Goal: Task Accomplishment & Management: Manage account settings

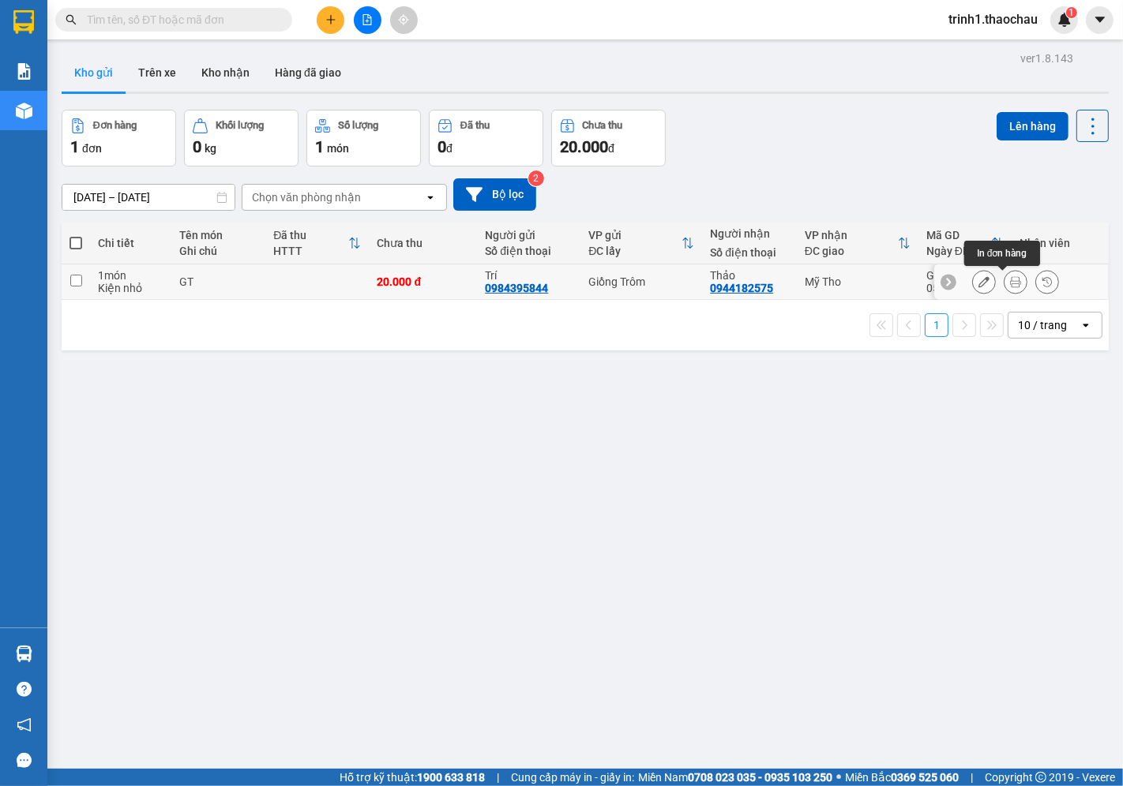
click at [1004, 283] on button at bounding box center [1015, 282] width 22 height 28
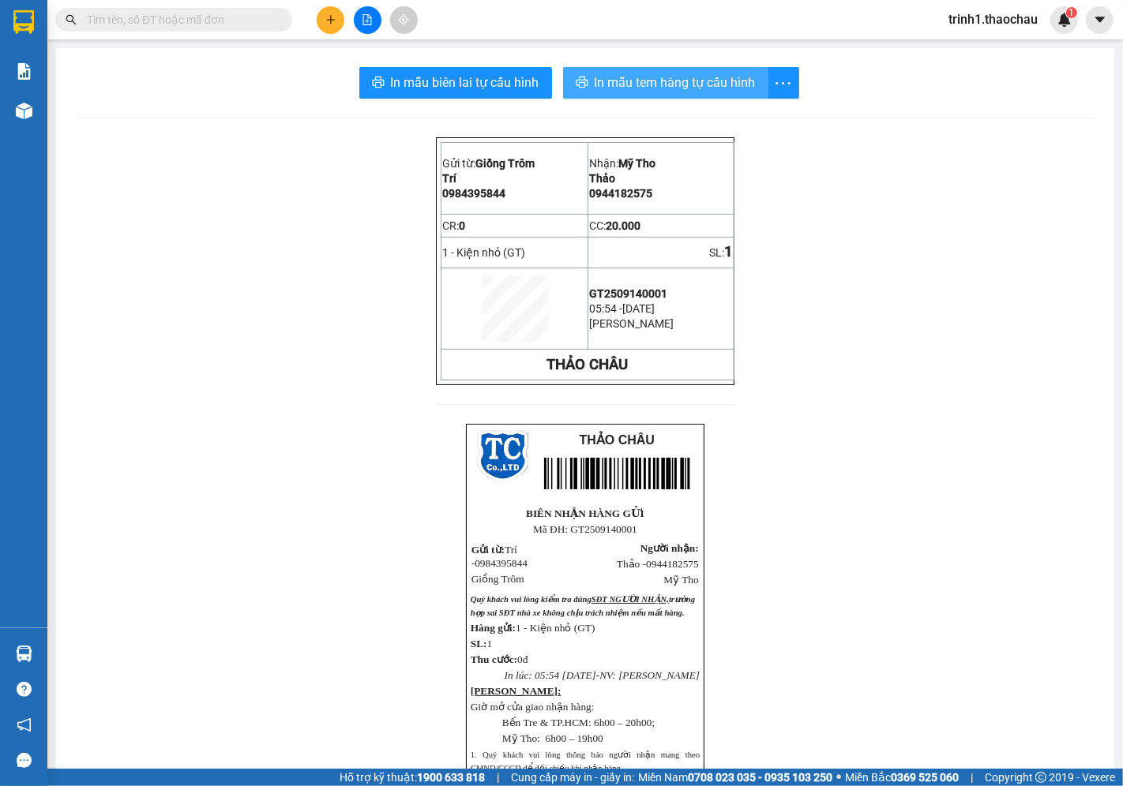
click at [691, 81] on span "In mẫu tem hàng tự cấu hình" at bounding box center [675, 83] width 161 height 20
click at [654, 83] on span "In mẫu tem hàng tự cấu hình" at bounding box center [675, 83] width 161 height 20
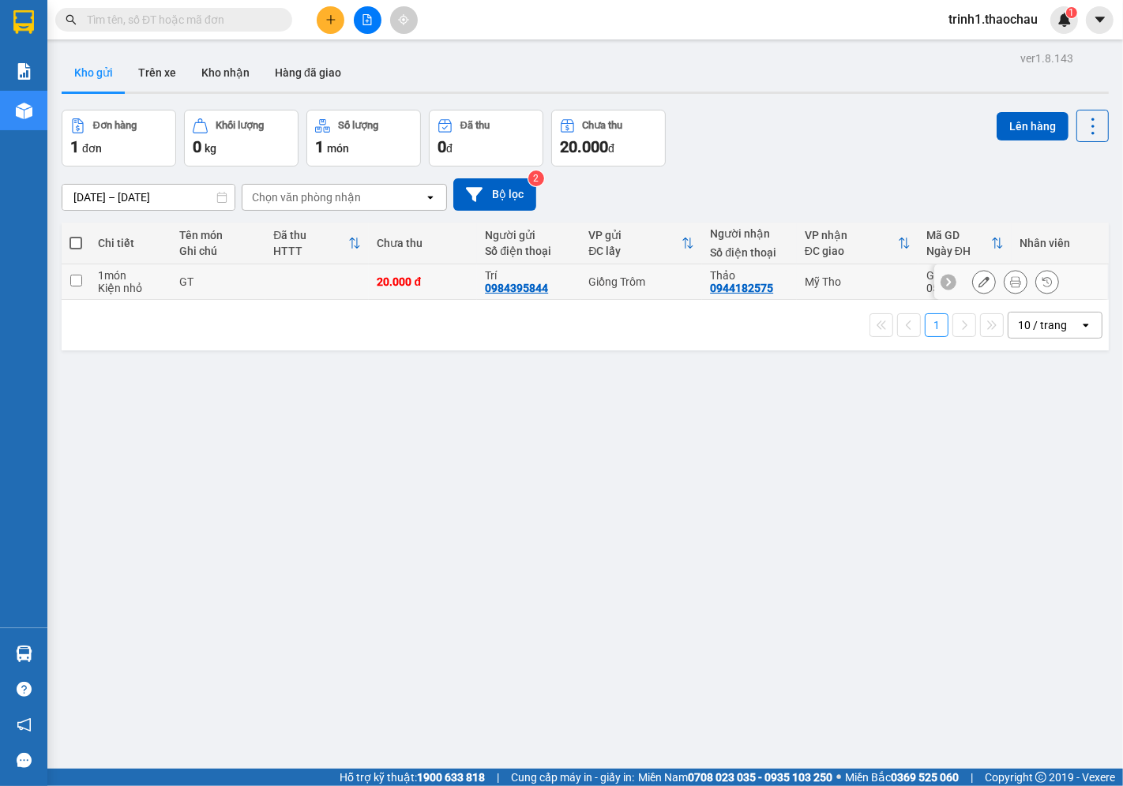
click at [325, 298] on td at bounding box center [316, 282] width 103 height 36
checkbox input "true"
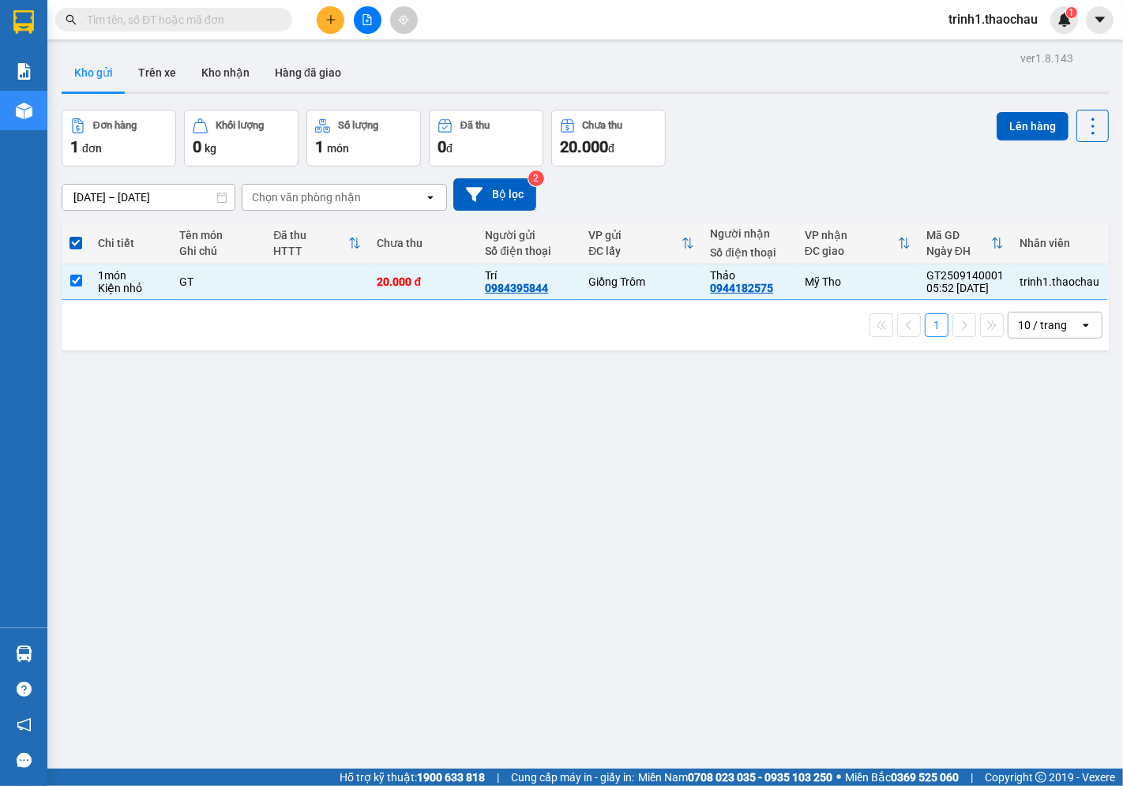
drag, startPoint x: 918, startPoint y: 445, endPoint x: 940, endPoint y: 242, distance: 203.3
click at [917, 435] on div "ver 1.8.143 Kho gửi Trên xe Kho nhận Hàng đã giao Đơn hàng 1 đơn Khối lượng 0 k…" at bounding box center [585, 440] width 1060 height 786
click at [978, 287] on icon at bounding box center [983, 281] width 11 height 11
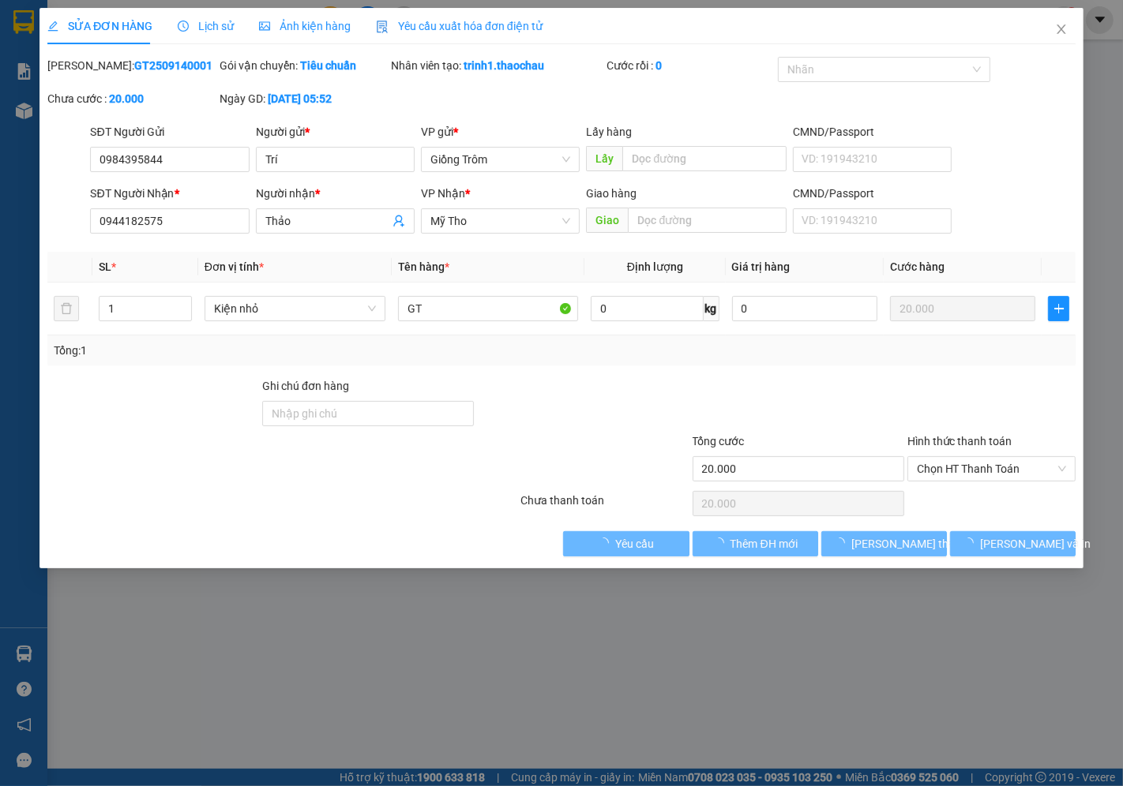
type input "0984395844"
type input "Trí"
type input "0944182575"
type input "Thảo"
type input "20.000"
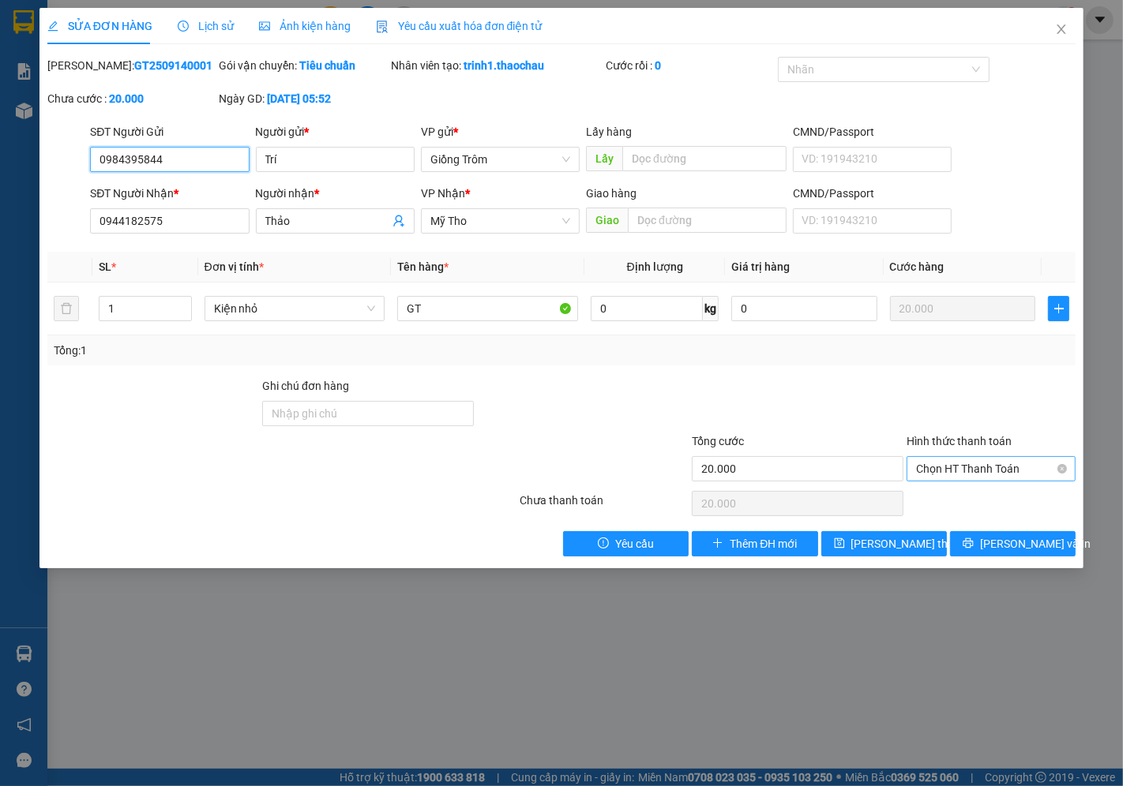
click at [944, 478] on span "Chọn HT Thanh Toán" at bounding box center [991, 469] width 150 height 24
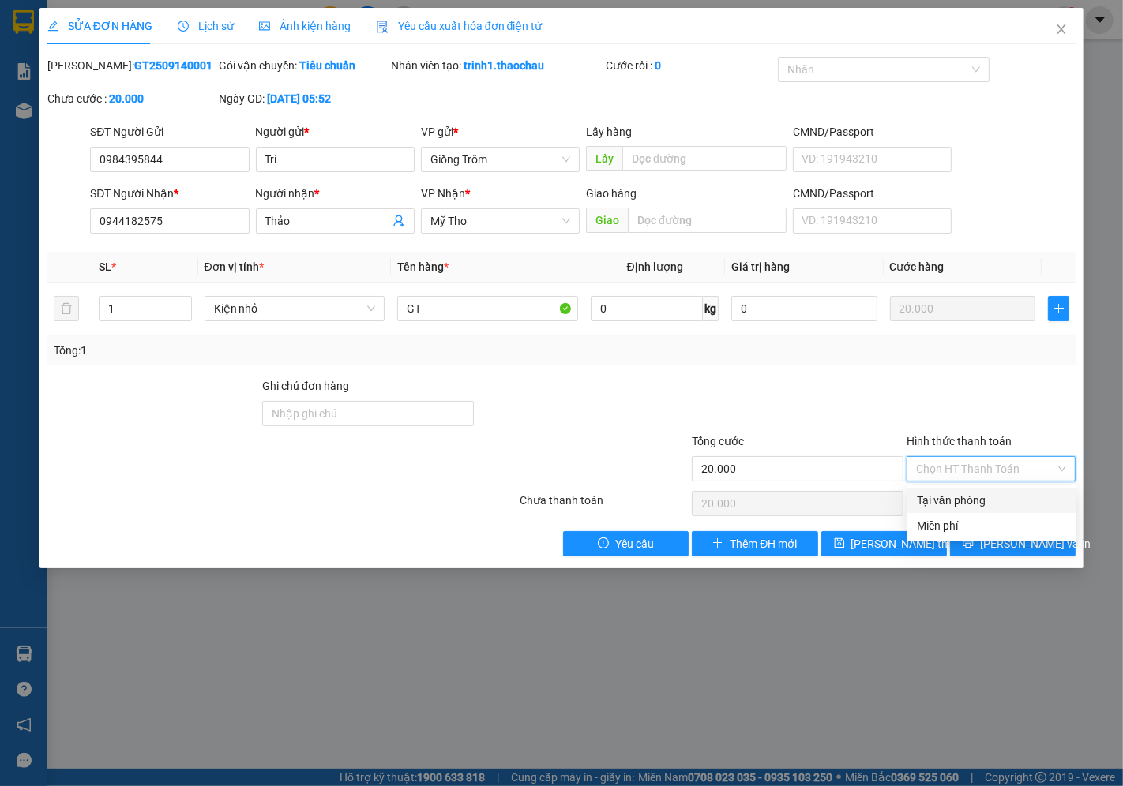
click at [942, 503] on div "Tại văn phòng" at bounding box center [992, 500] width 150 height 17
type input "0"
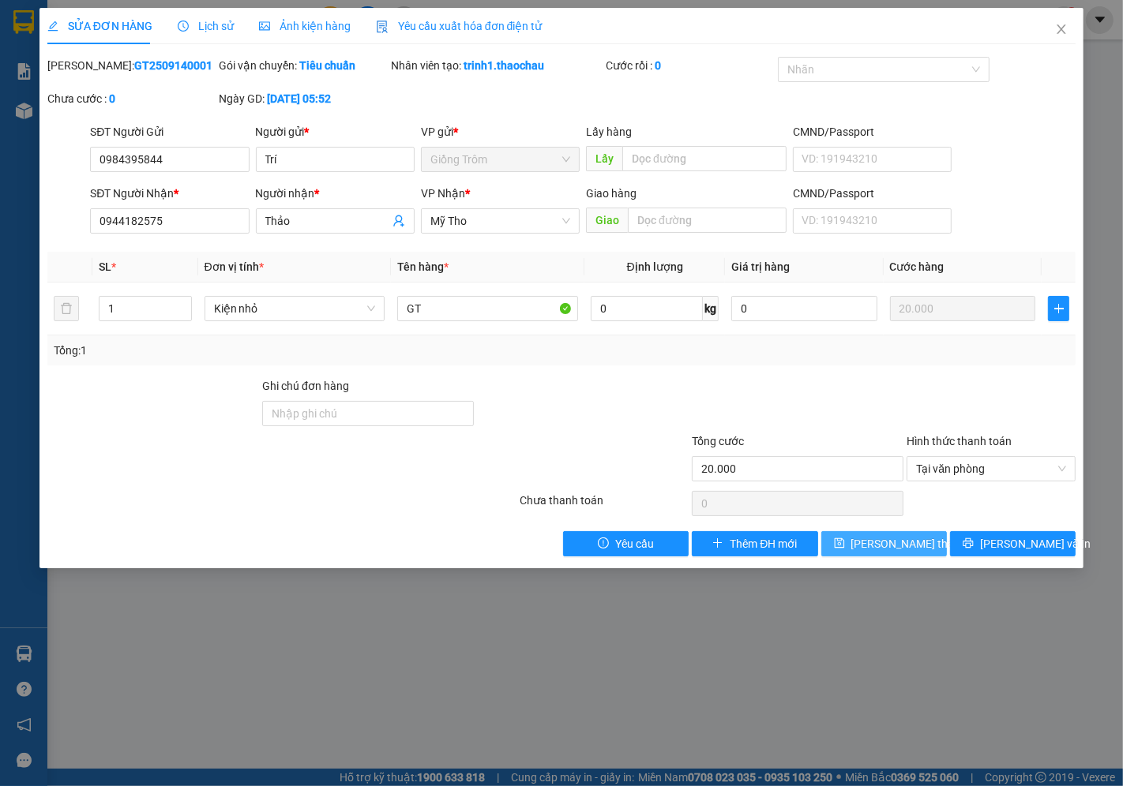
click at [897, 535] on span "[PERSON_NAME] thay đổi" at bounding box center [914, 543] width 126 height 17
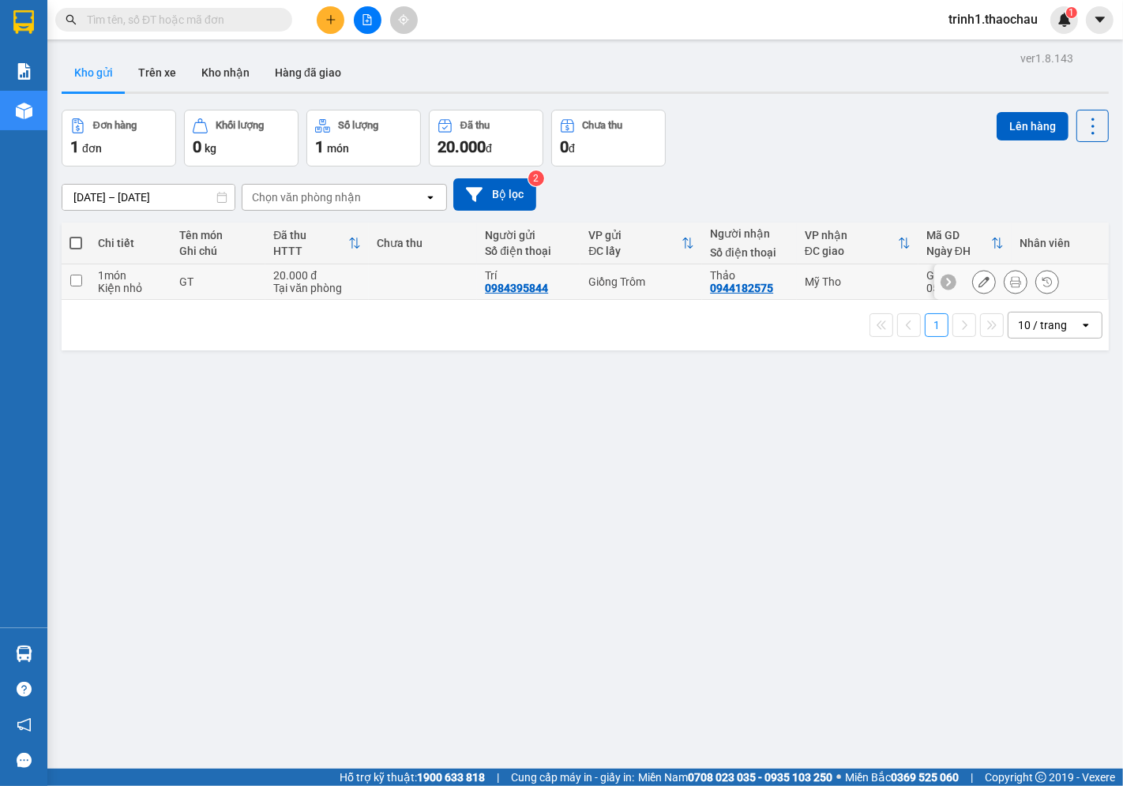
click at [268, 292] on td "20.000 đ Tại văn phòng" at bounding box center [316, 282] width 103 height 36
checkbox input "true"
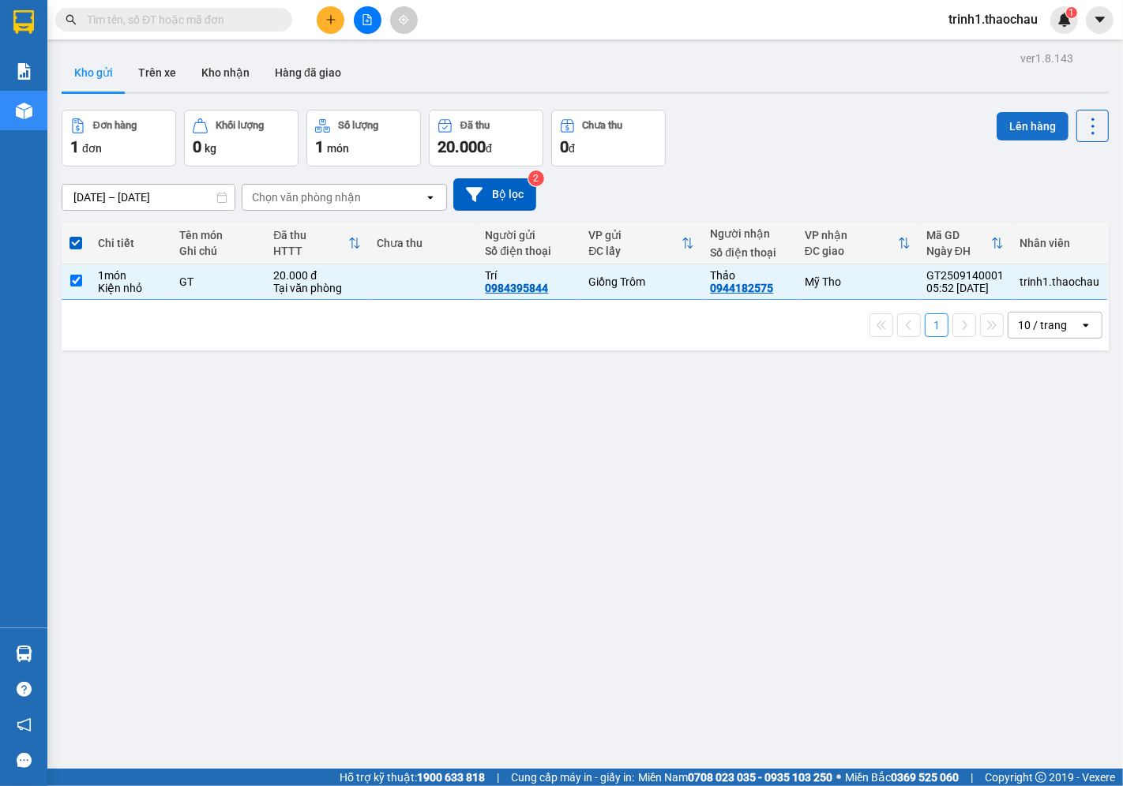
click at [1004, 128] on button "Lên hàng" at bounding box center [1032, 126] width 72 height 28
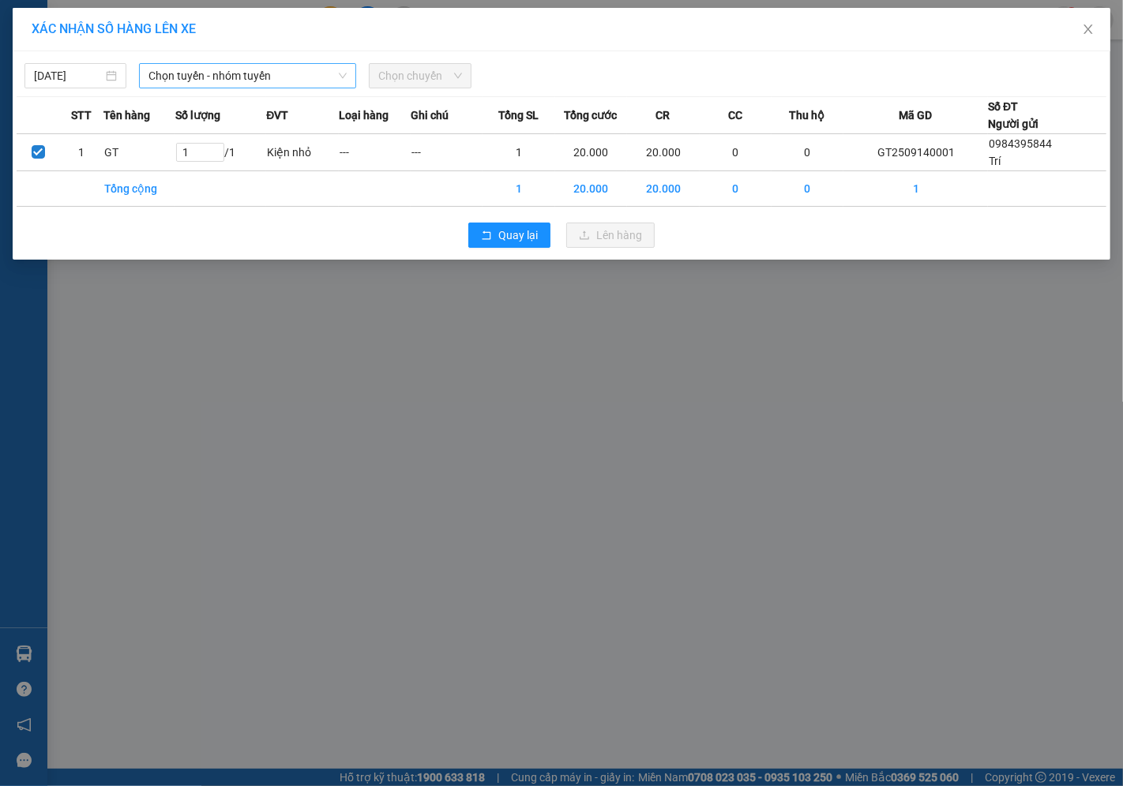
click at [211, 76] on span "Chọn tuyến - nhóm tuyến" at bounding box center [247, 76] width 198 height 24
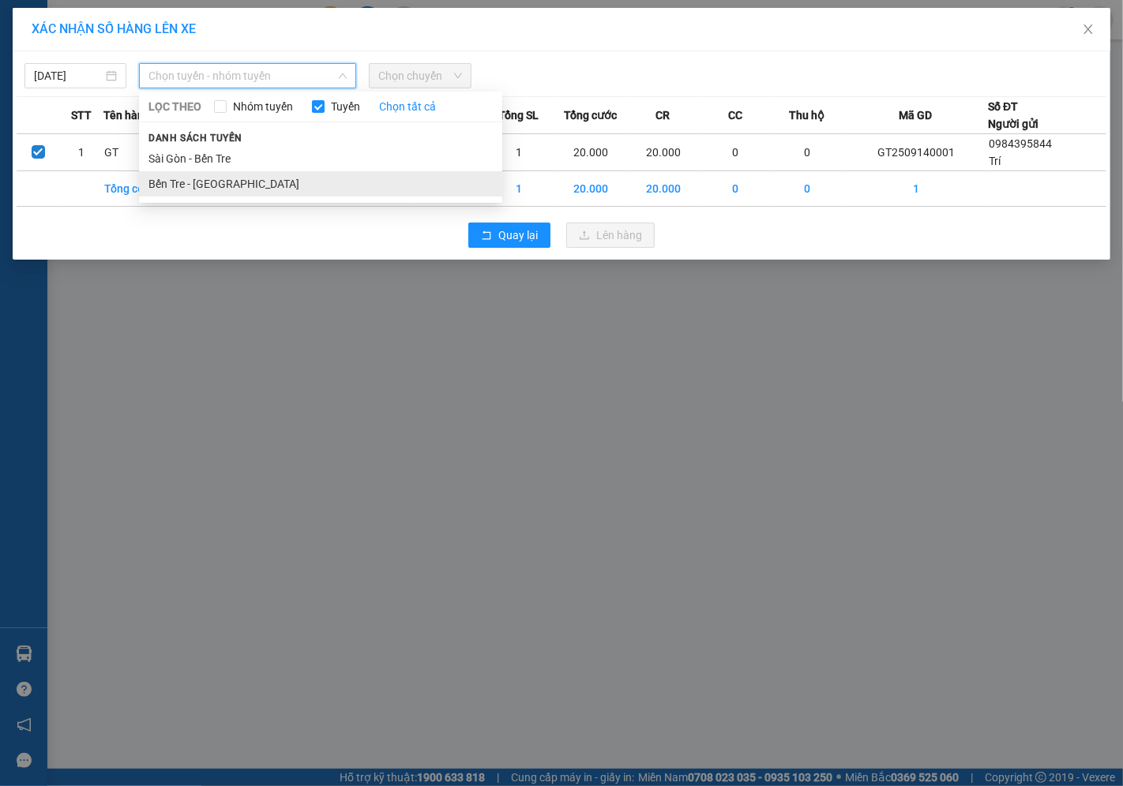
click at [211, 182] on li "Bến Tre - [GEOGRAPHIC_DATA]" at bounding box center [320, 183] width 363 height 25
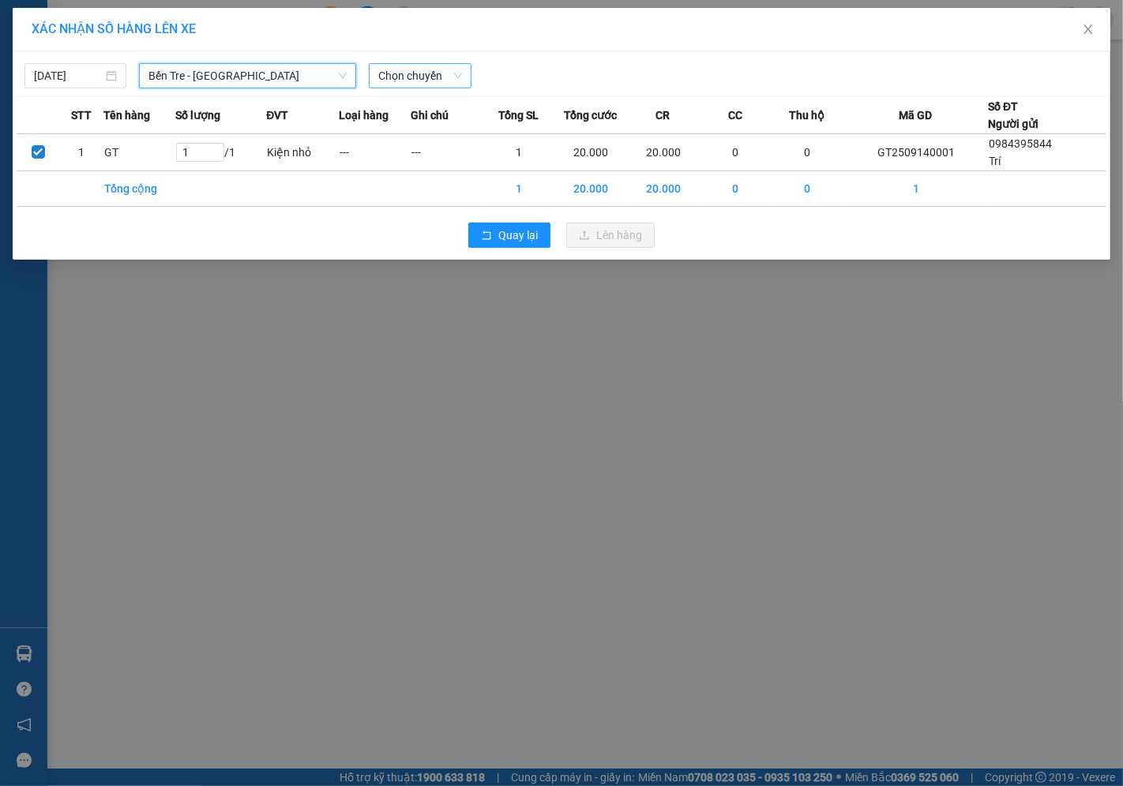
click at [434, 81] on span "Chọn chuyến" at bounding box center [419, 76] width 83 height 24
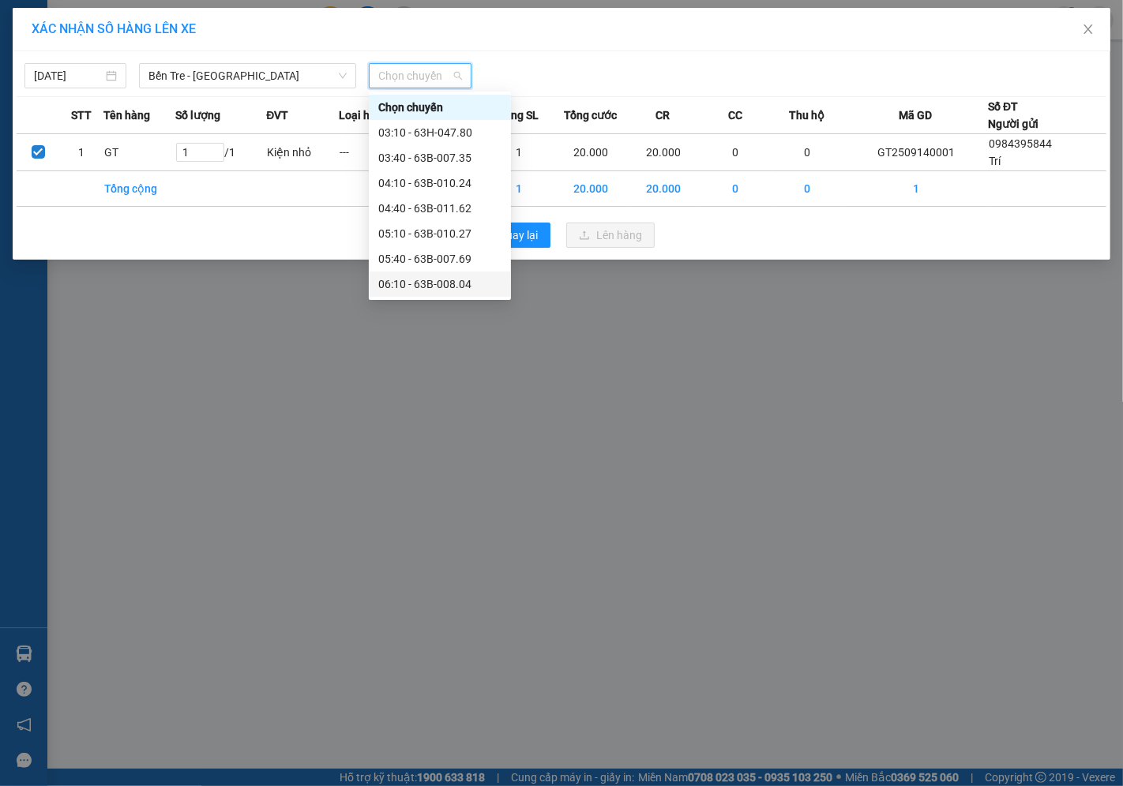
scroll to position [175, 0]
click at [427, 131] on div "06:40 - 63H-047.06" at bounding box center [439, 134] width 123 height 17
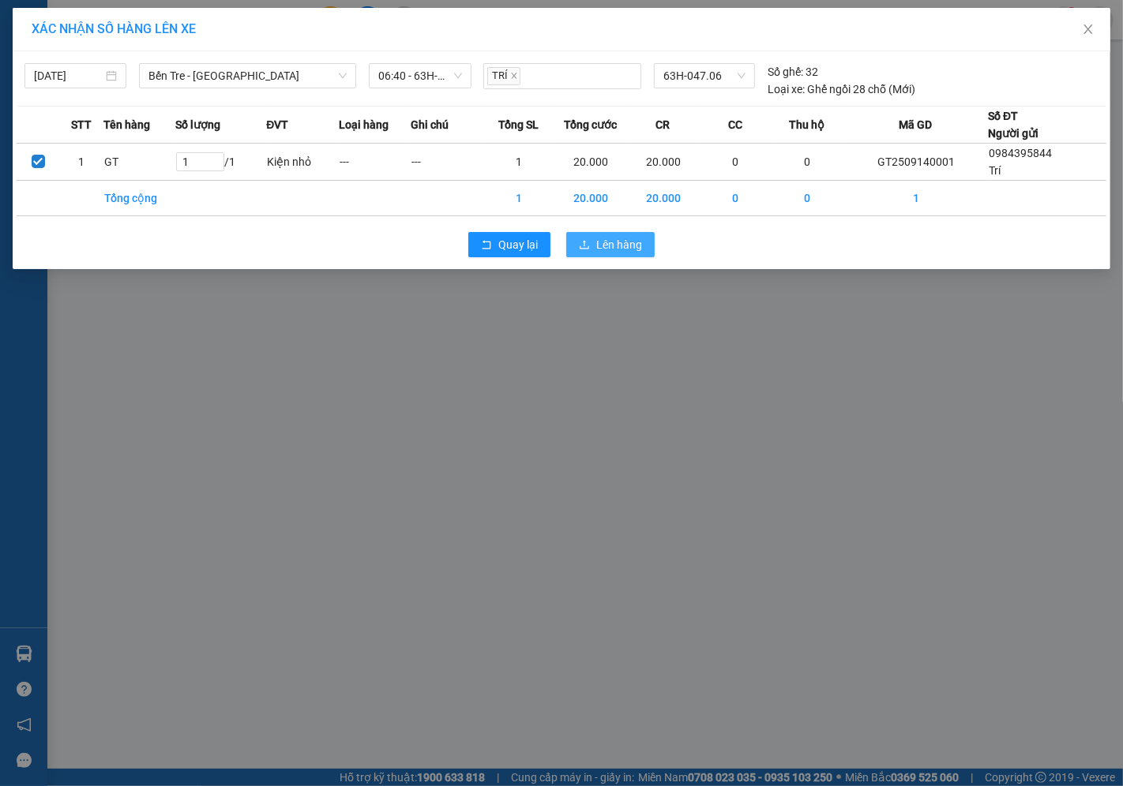
click at [634, 247] on span "Lên hàng" at bounding box center [619, 244] width 46 height 17
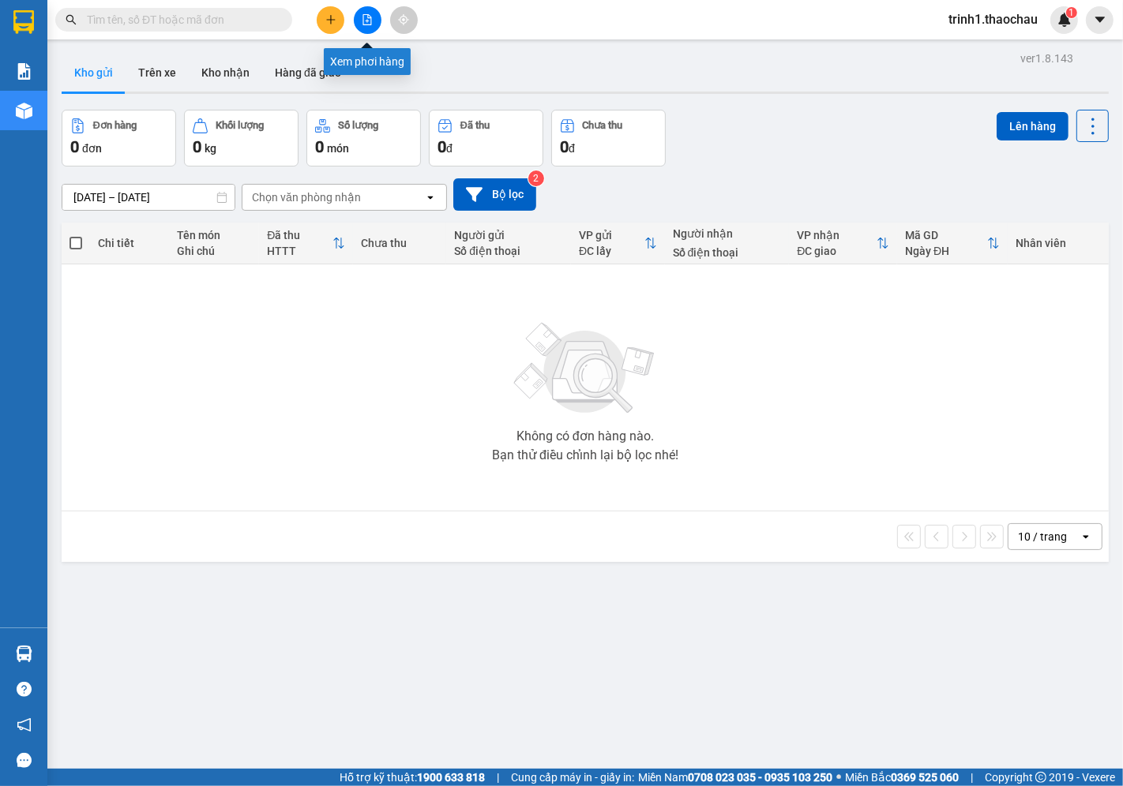
drag, startPoint x: 366, startPoint y: 21, endPoint x: 362, endPoint y: 42, distance: 20.9
click at [365, 21] on icon "file-add" at bounding box center [367, 19] width 11 height 11
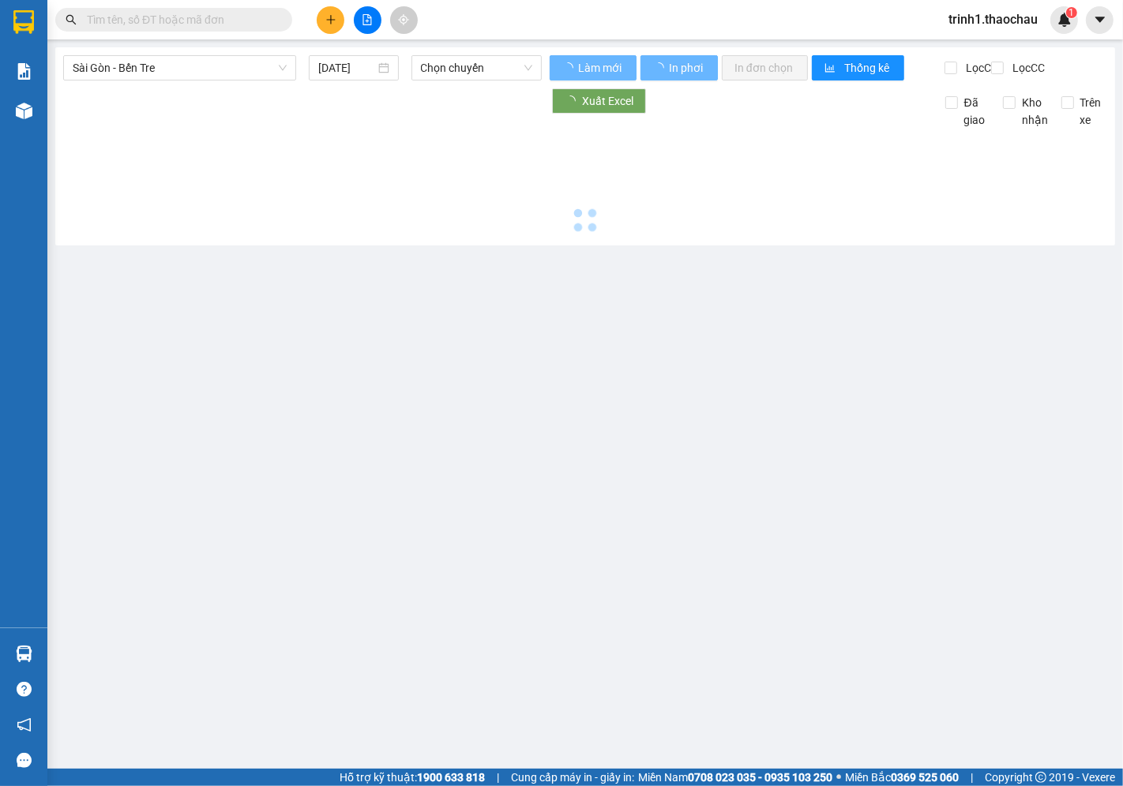
type input "[DATE]"
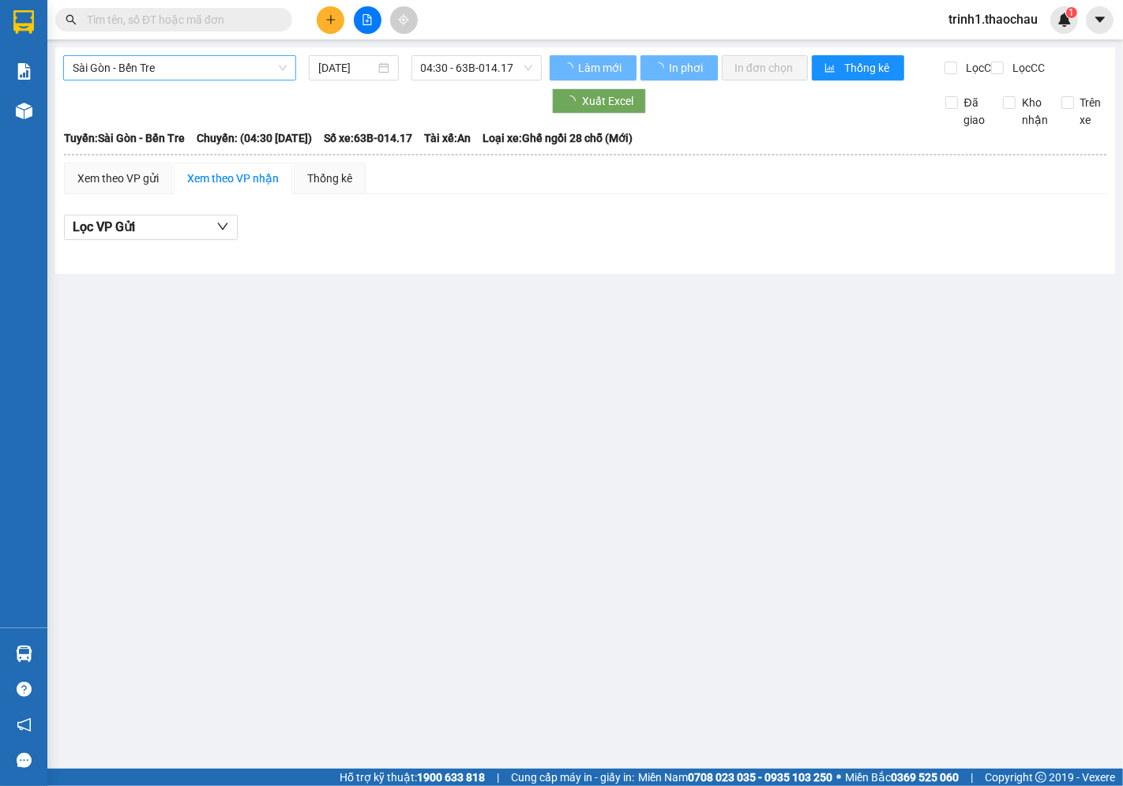
click at [176, 80] on div "Sài Gòn - Bến Tre" at bounding box center [179, 67] width 233 height 25
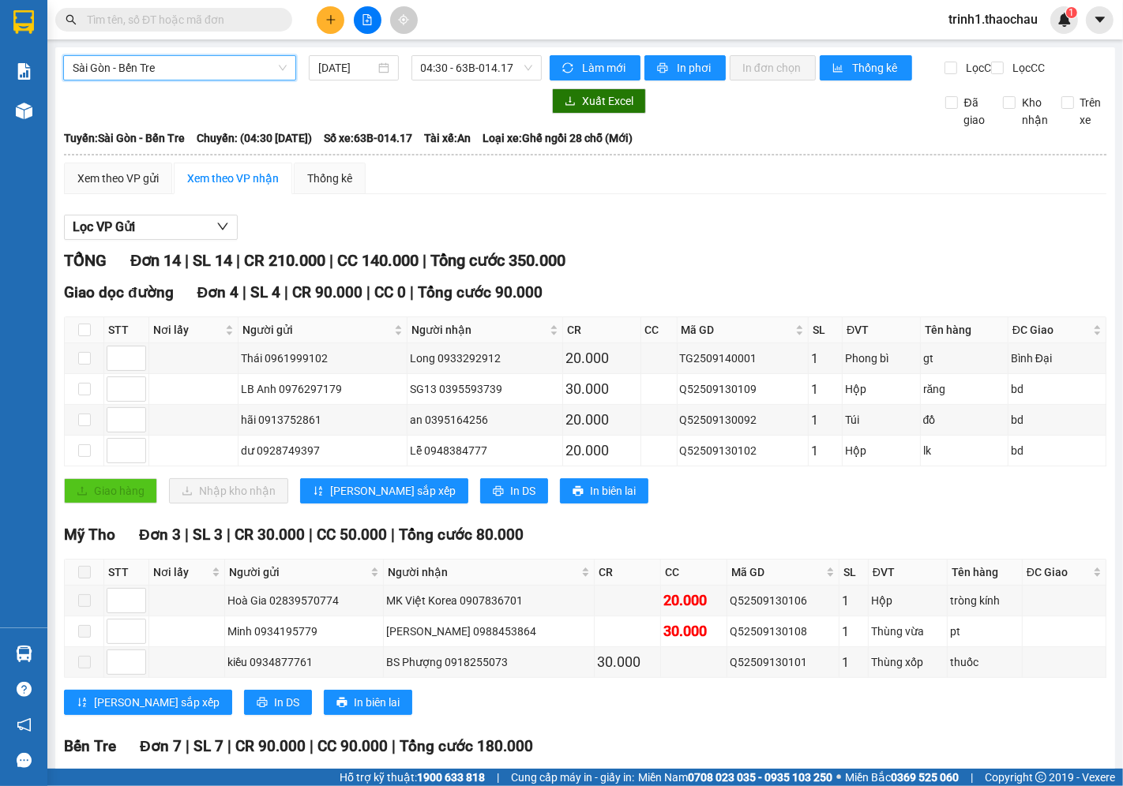
click at [177, 71] on span "Sài Gòn - Bến Tre" at bounding box center [180, 68] width 214 height 24
click at [178, 73] on span "Sài Gòn - Bến Tre" at bounding box center [180, 68] width 214 height 24
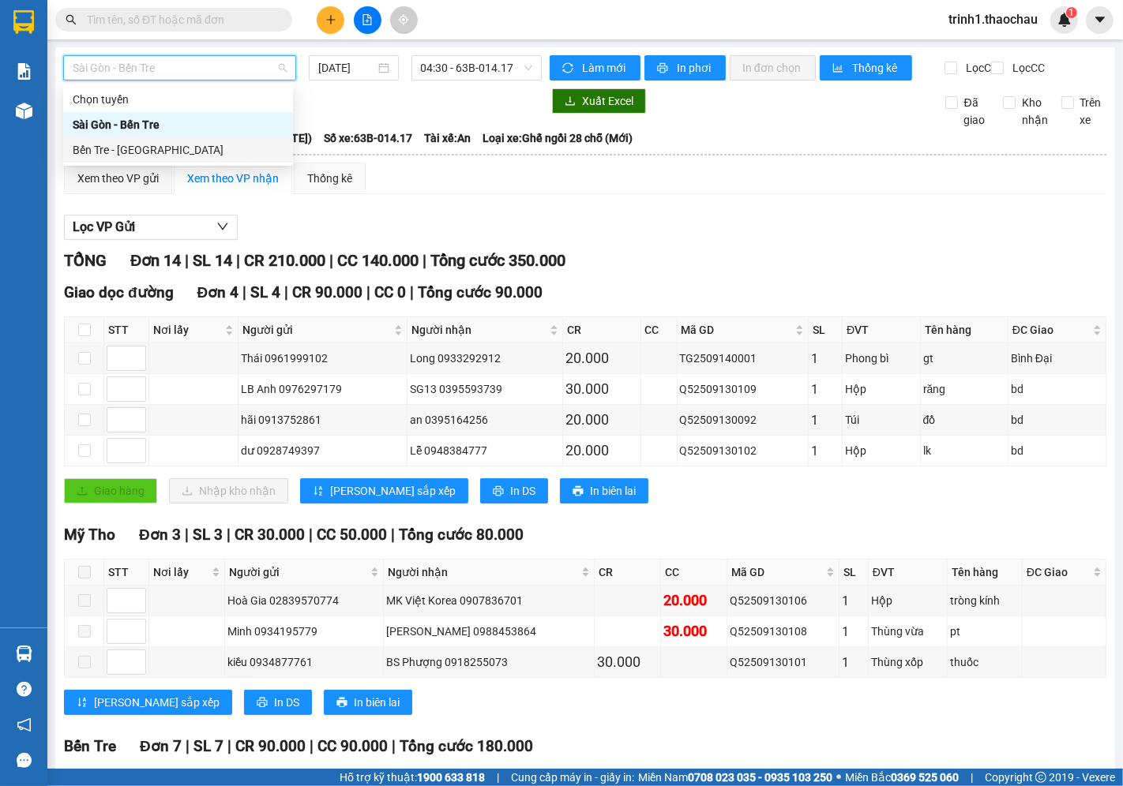
click at [148, 156] on div "Bến Tre - [GEOGRAPHIC_DATA]" at bounding box center [178, 149] width 211 height 17
type input "[DATE]"
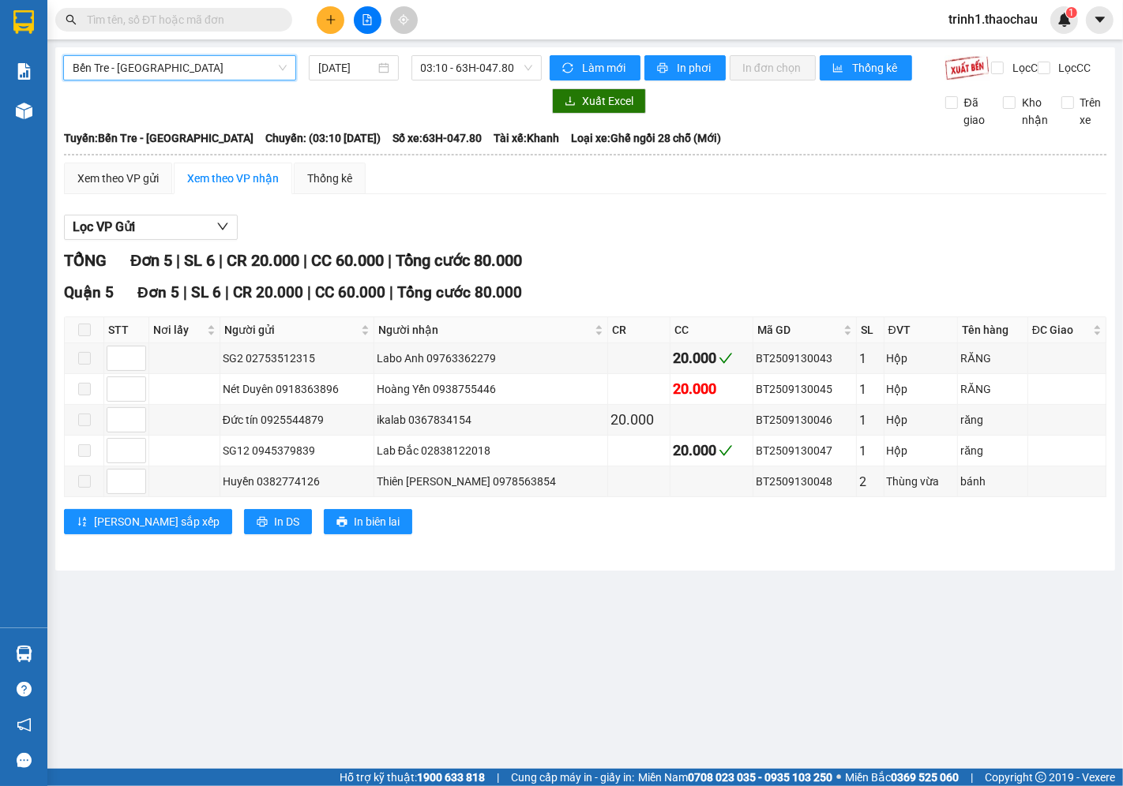
click at [482, 81] on div "Bến Tre - [GEOGRAPHIC_DATA] Bến Tre - [GEOGRAPHIC_DATA] [DATE] 03:10 - 63H-047.…" at bounding box center [302, 67] width 478 height 25
click at [478, 69] on span "03:10 - 63H-047.80" at bounding box center [476, 68] width 111 height 24
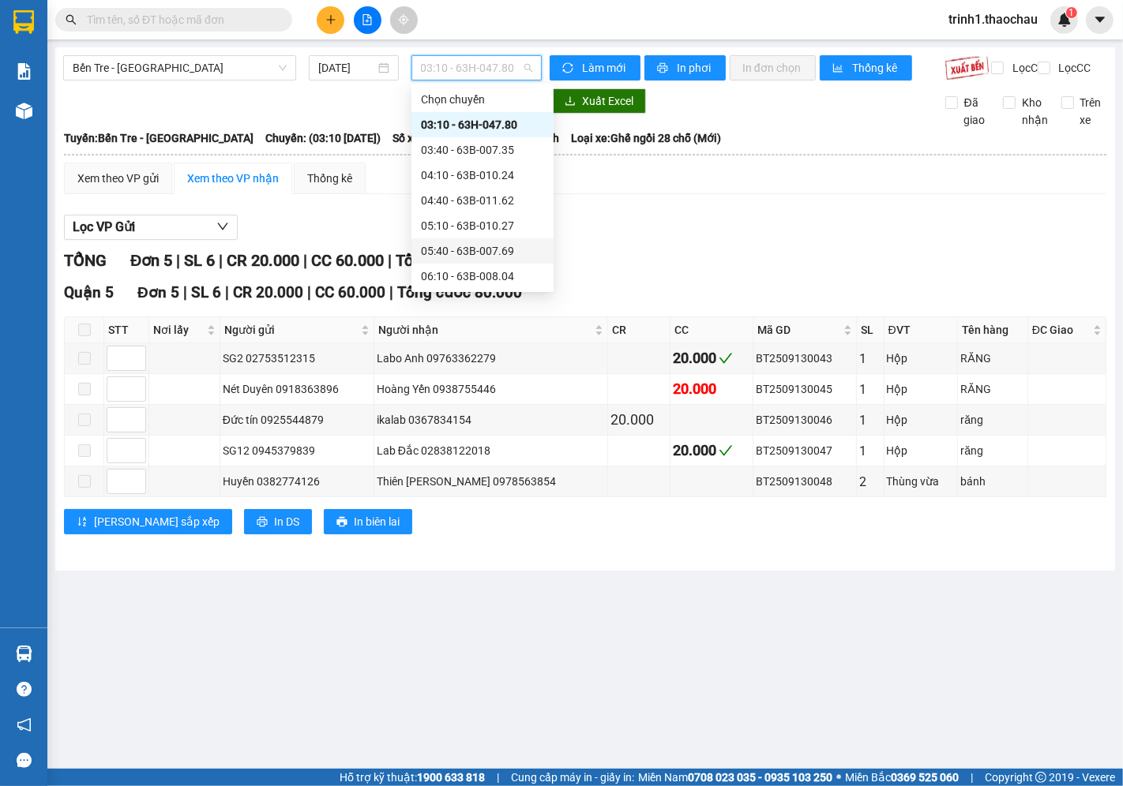
scroll to position [175, 0]
click at [455, 132] on div "06:40 - 63H-047.06" at bounding box center [482, 126] width 123 height 17
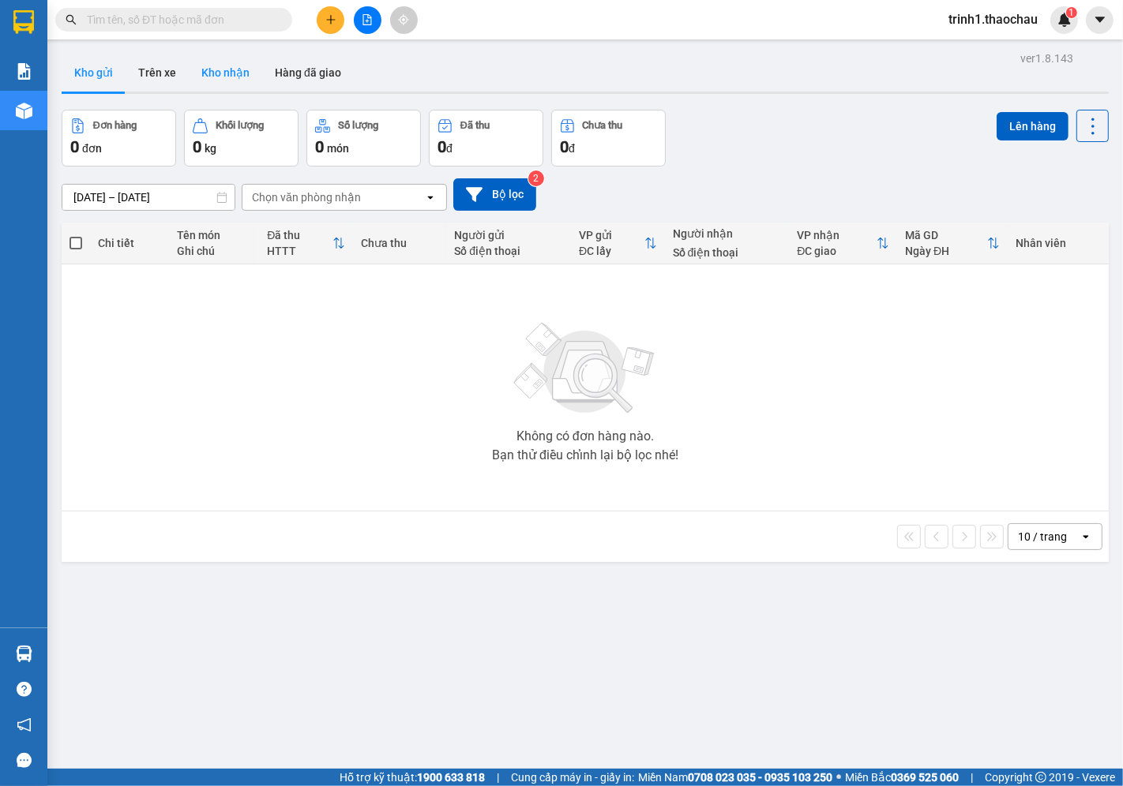
click at [212, 66] on button "Kho nhận" at bounding box center [225, 73] width 73 height 38
